Goal: Check status: Check status

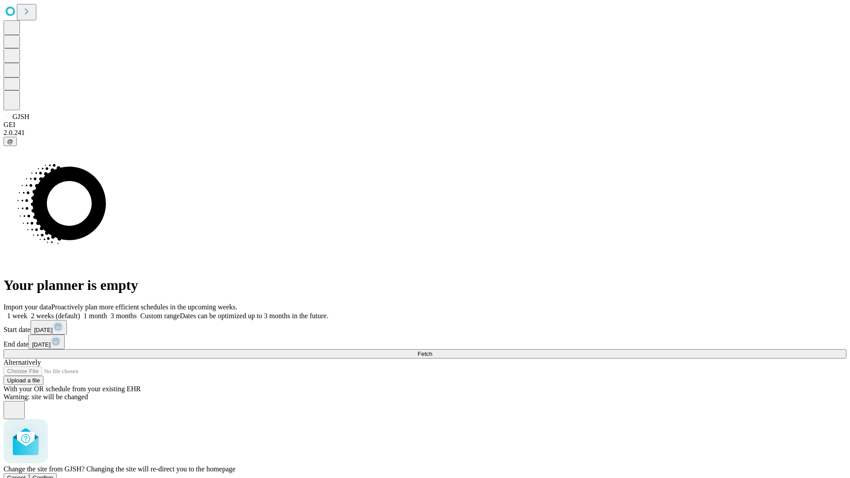
click at [54, 474] on span "Confirm" at bounding box center [43, 477] width 21 height 7
click at [107, 312] on label "1 month" at bounding box center [93, 316] width 27 height 8
click at [432, 351] on span "Fetch" at bounding box center [424, 354] width 15 height 7
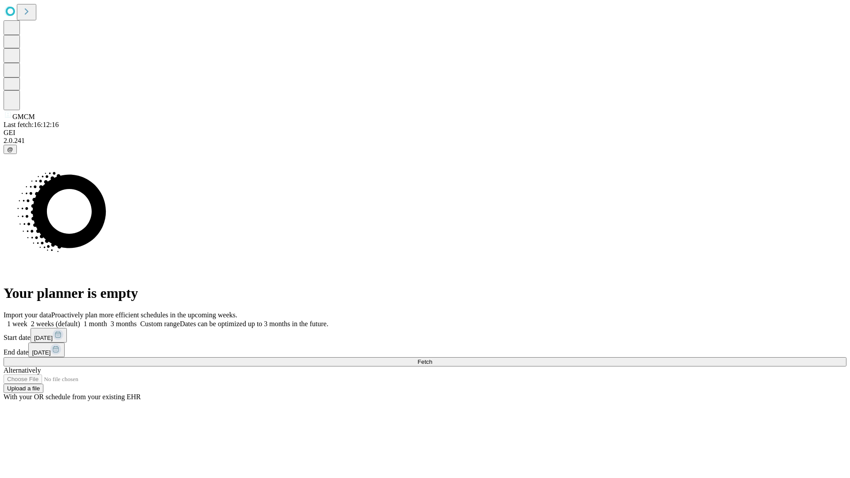
click at [107, 320] on label "1 month" at bounding box center [93, 324] width 27 height 8
click at [432, 358] on span "Fetch" at bounding box center [424, 361] width 15 height 7
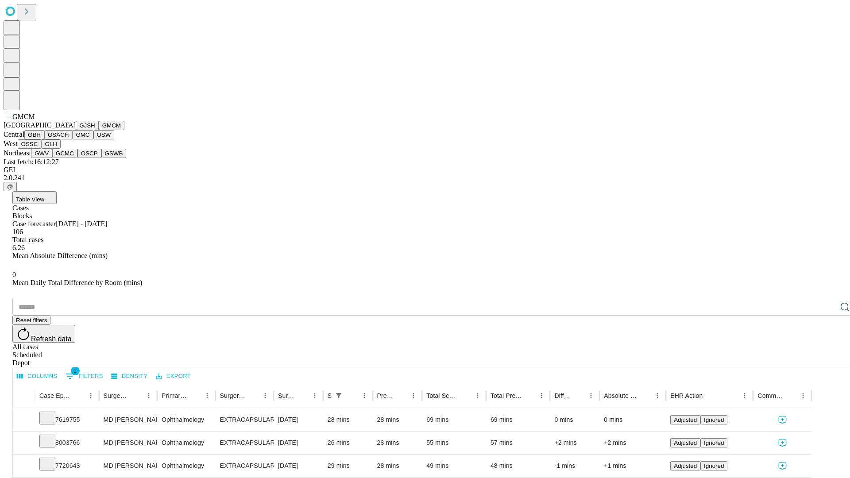
click at [44, 139] on button "GBH" at bounding box center [34, 134] width 20 height 9
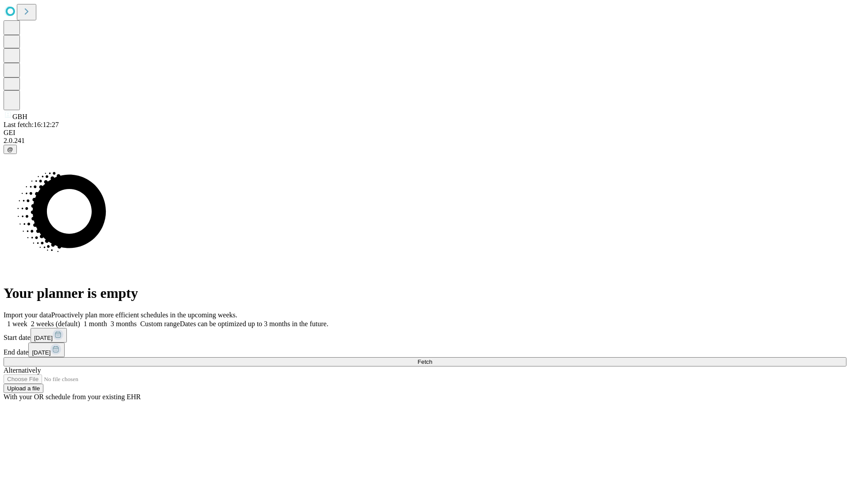
click at [107, 320] on label "1 month" at bounding box center [93, 324] width 27 height 8
click at [432, 358] on span "Fetch" at bounding box center [424, 361] width 15 height 7
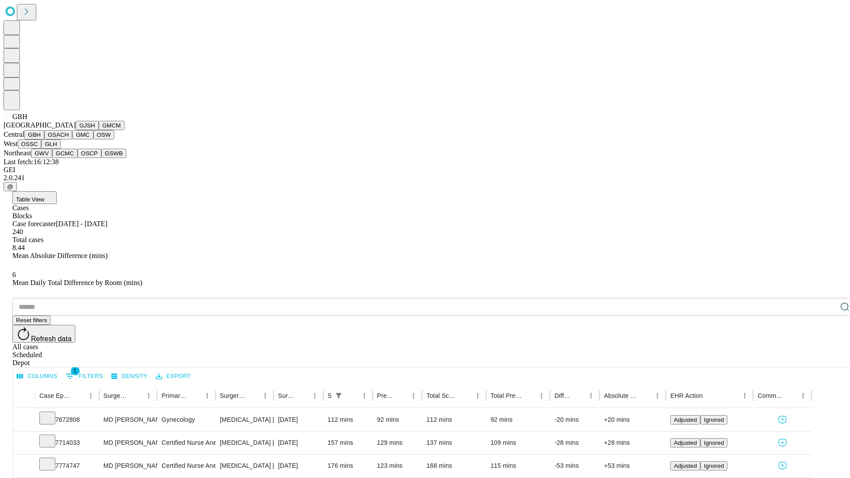
click at [69, 139] on button "GSACH" at bounding box center [58, 134] width 28 height 9
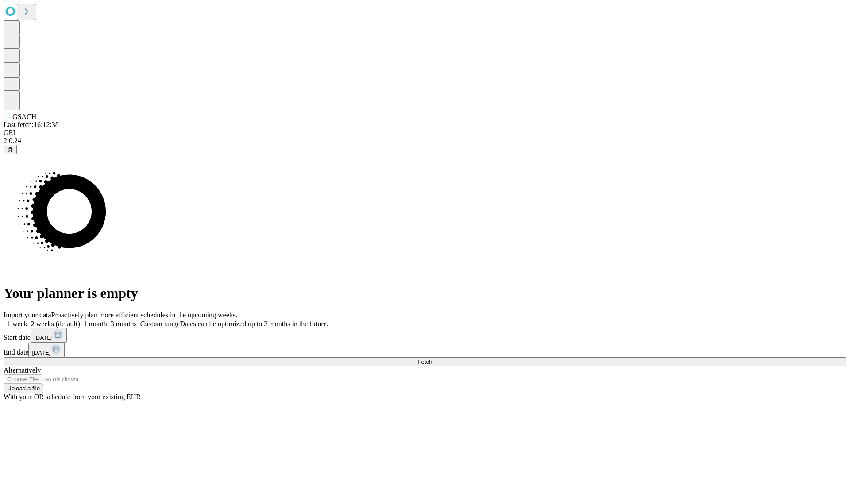
click at [432, 358] on span "Fetch" at bounding box center [424, 361] width 15 height 7
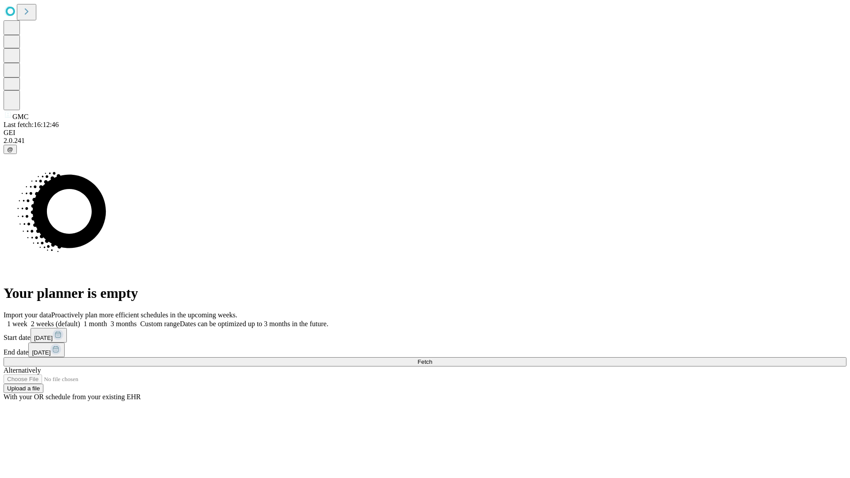
click at [107, 320] on label "1 month" at bounding box center [93, 324] width 27 height 8
click at [432, 358] on span "Fetch" at bounding box center [424, 361] width 15 height 7
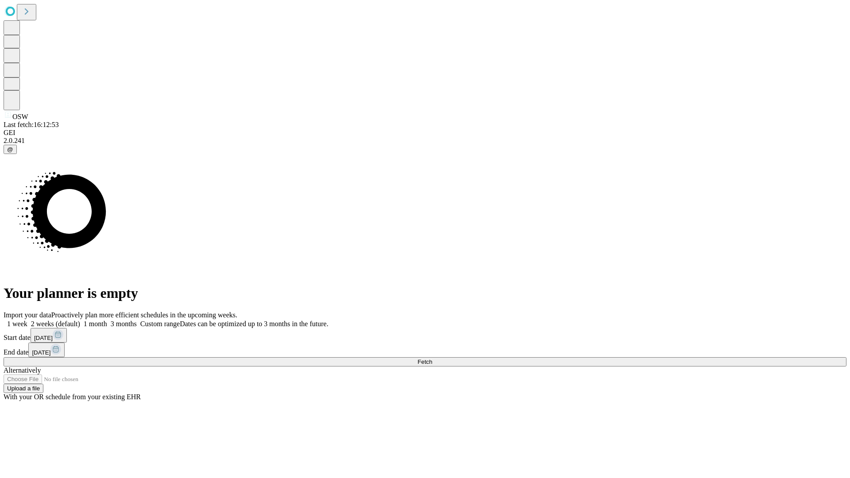
click at [107, 320] on label "1 month" at bounding box center [93, 324] width 27 height 8
click at [432, 358] on span "Fetch" at bounding box center [424, 361] width 15 height 7
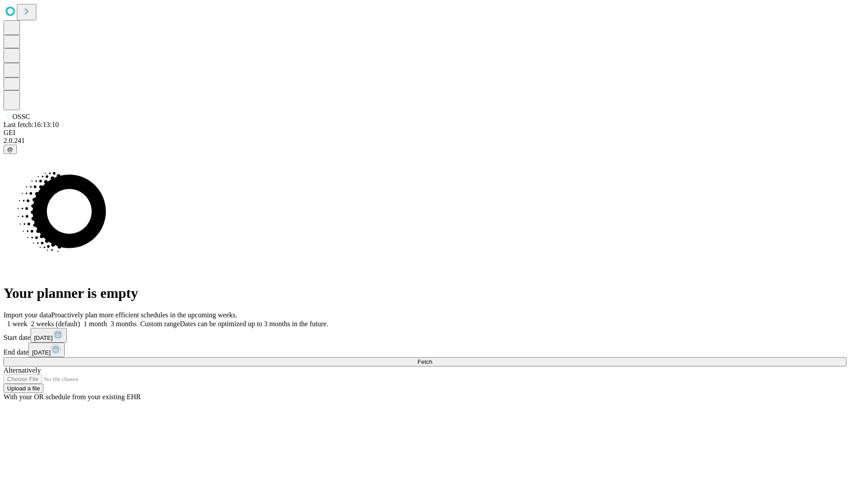
click at [107, 320] on label "1 month" at bounding box center [93, 324] width 27 height 8
click at [432, 358] on span "Fetch" at bounding box center [424, 361] width 15 height 7
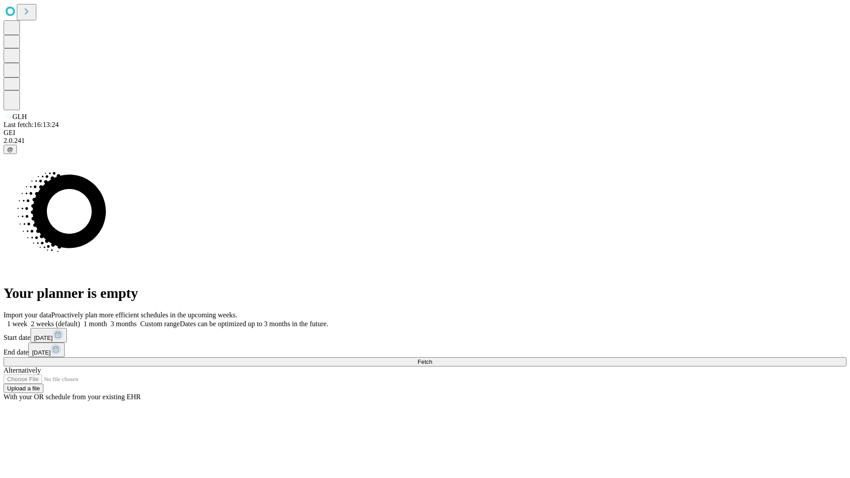
click at [107, 320] on label "1 month" at bounding box center [93, 324] width 27 height 8
click at [432, 358] on span "Fetch" at bounding box center [424, 361] width 15 height 7
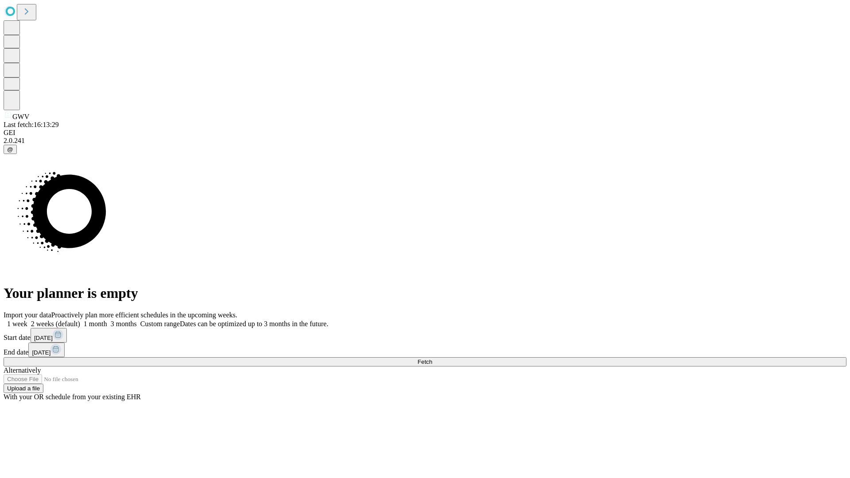
click at [107, 320] on label "1 month" at bounding box center [93, 324] width 27 height 8
click at [432, 358] on span "Fetch" at bounding box center [424, 361] width 15 height 7
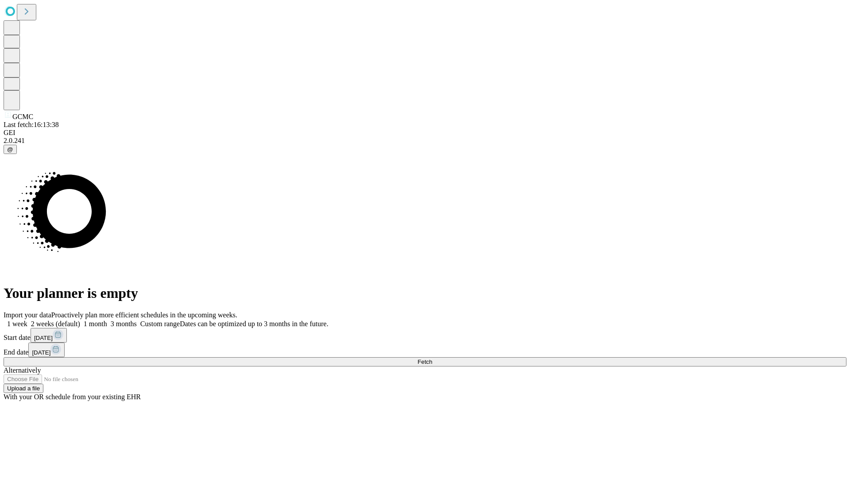
click at [107, 320] on label "1 month" at bounding box center [93, 324] width 27 height 8
click at [432, 358] on span "Fetch" at bounding box center [424, 361] width 15 height 7
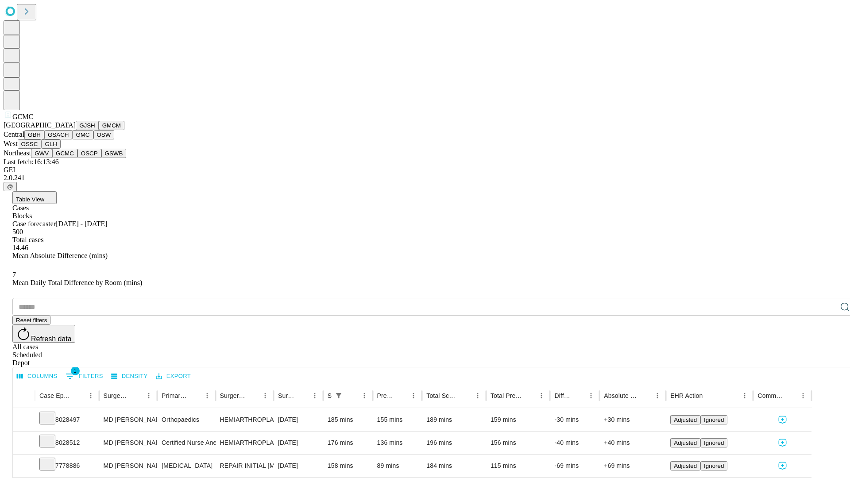
click at [77, 158] on button "OSCP" at bounding box center [89, 153] width 24 height 9
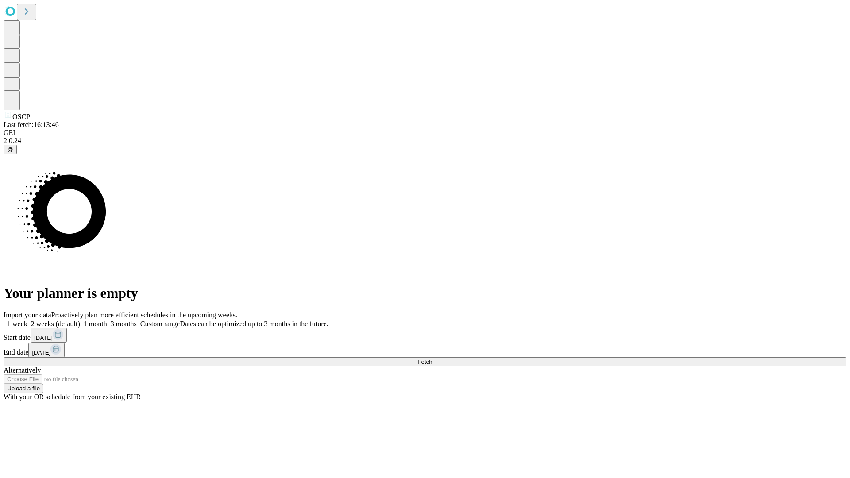
click at [107, 320] on label "1 month" at bounding box center [93, 324] width 27 height 8
click at [432, 358] on span "Fetch" at bounding box center [424, 361] width 15 height 7
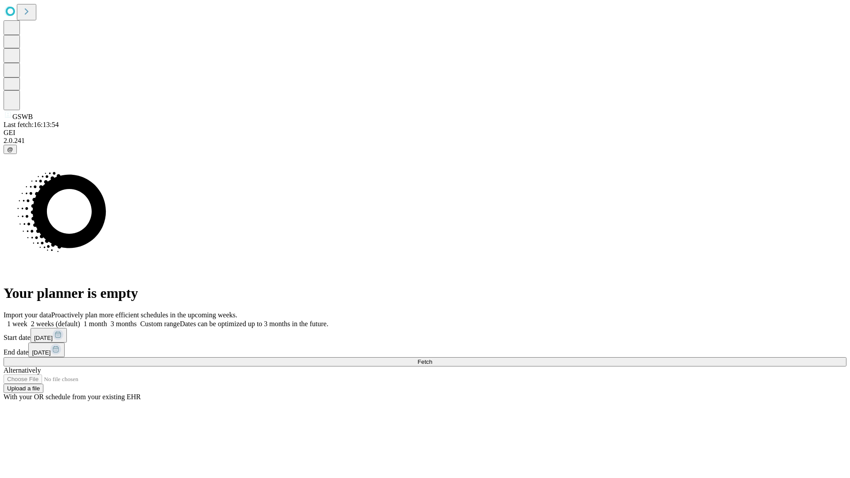
click at [432, 358] on span "Fetch" at bounding box center [424, 361] width 15 height 7
